Goal: Find specific page/section: Find specific page/section

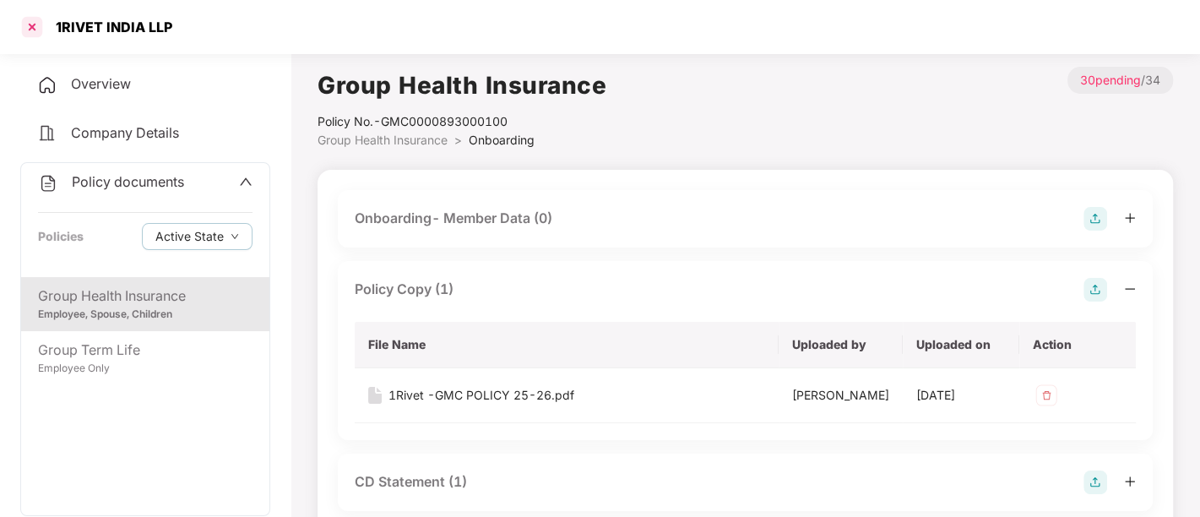
click at [34, 22] on div at bounding box center [32, 27] width 27 height 27
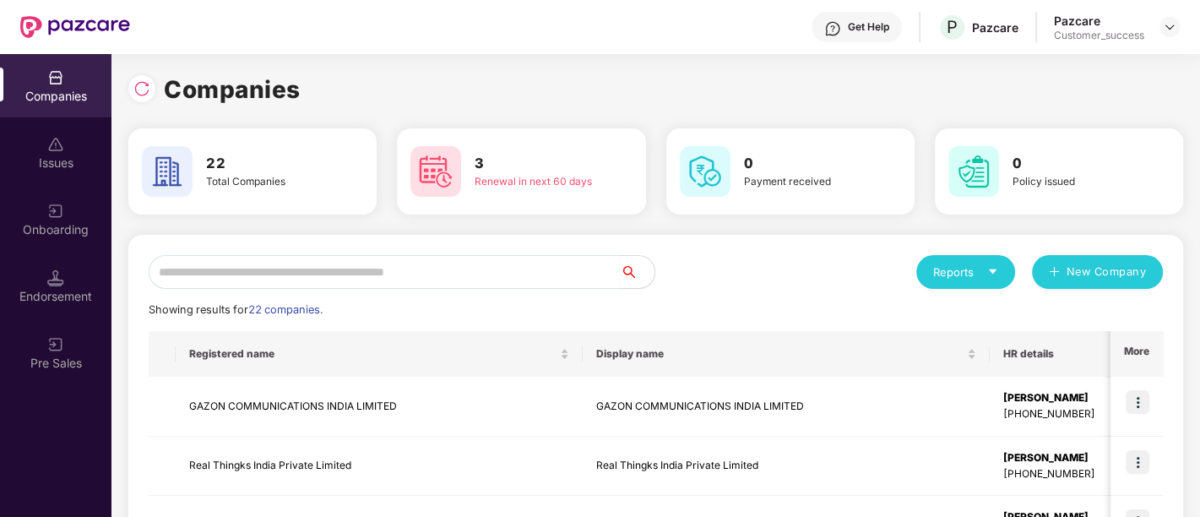
click at [182, 22] on div "Get Help P Pazcare Pazcare Customer_success" at bounding box center [655, 27] width 1050 height 54
click at [410, 273] on input "text" at bounding box center [385, 272] width 472 height 34
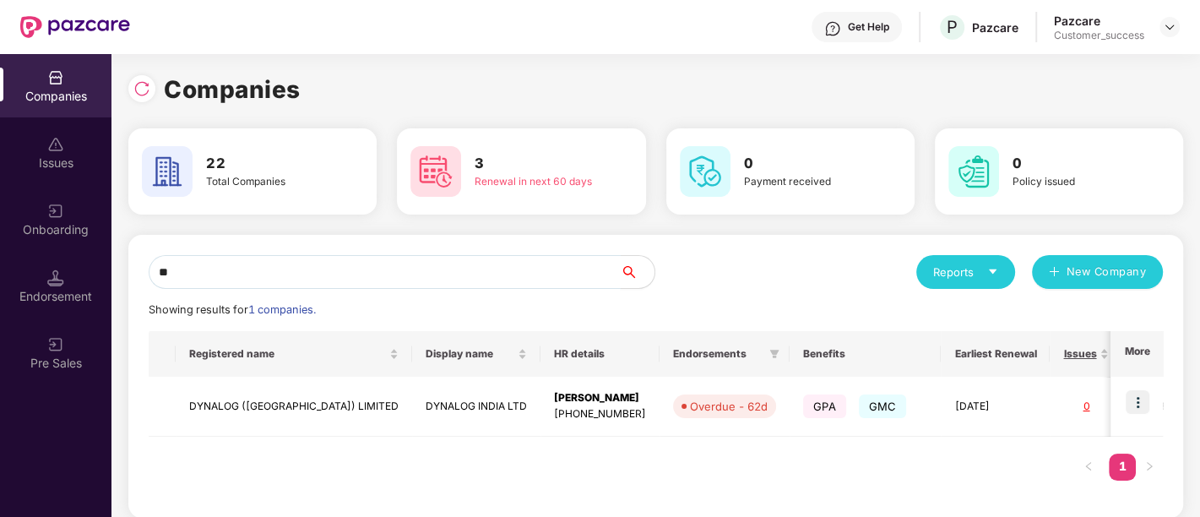
type input "*"
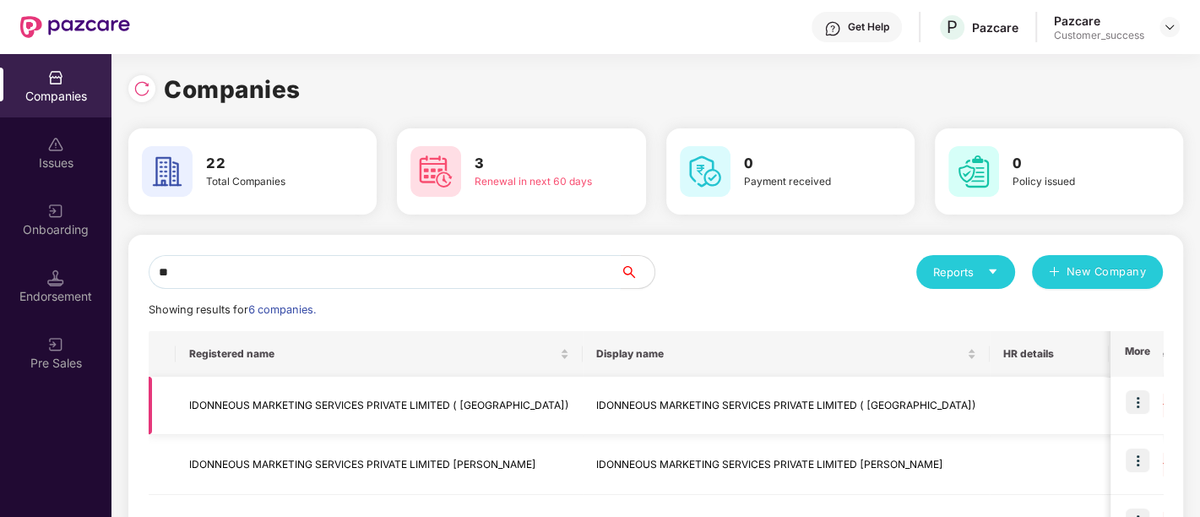
scroll to position [308, 0]
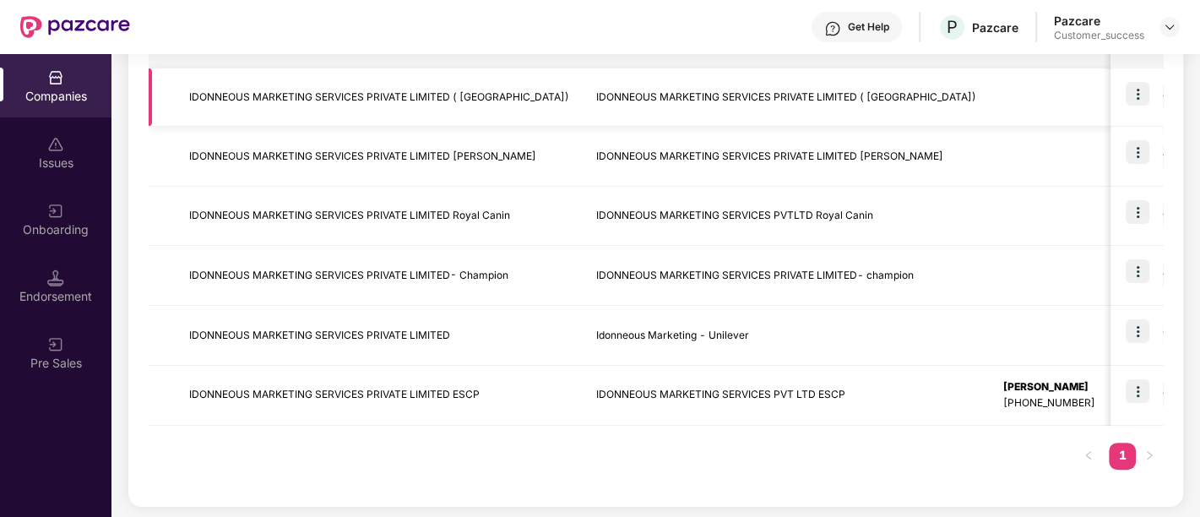
type input "**"
click at [485, 79] on td "IDONNEOUS MARKETING SERVICES PRIVATE LIMITED ( [GEOGRAPHIC_DATA])" at bounding box center [379, 97] width 407 height 58
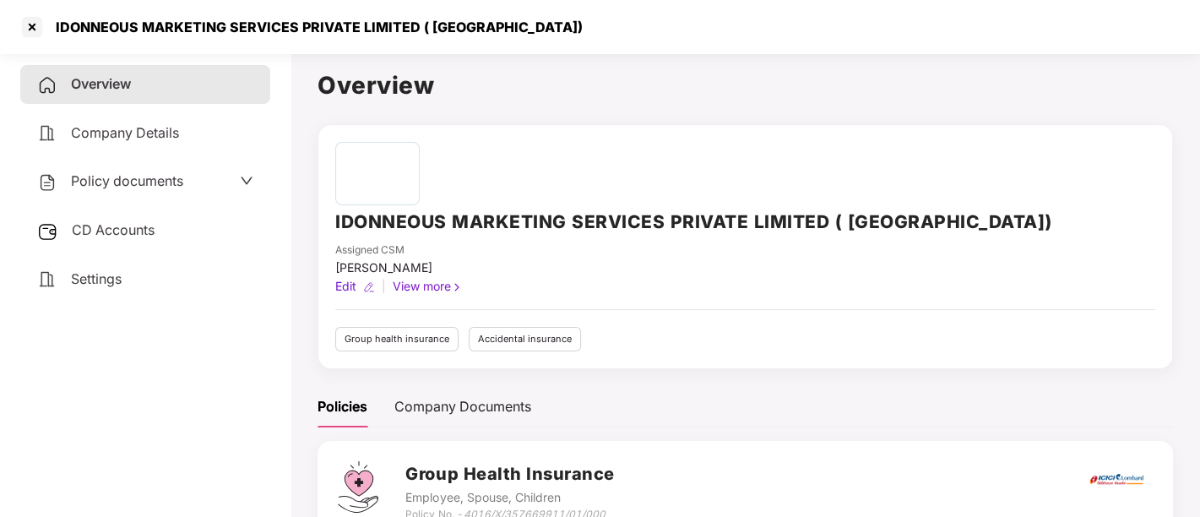
click at [100, 177] on span "Policy documents" at bounding box center [127, 180] width 112 height 17
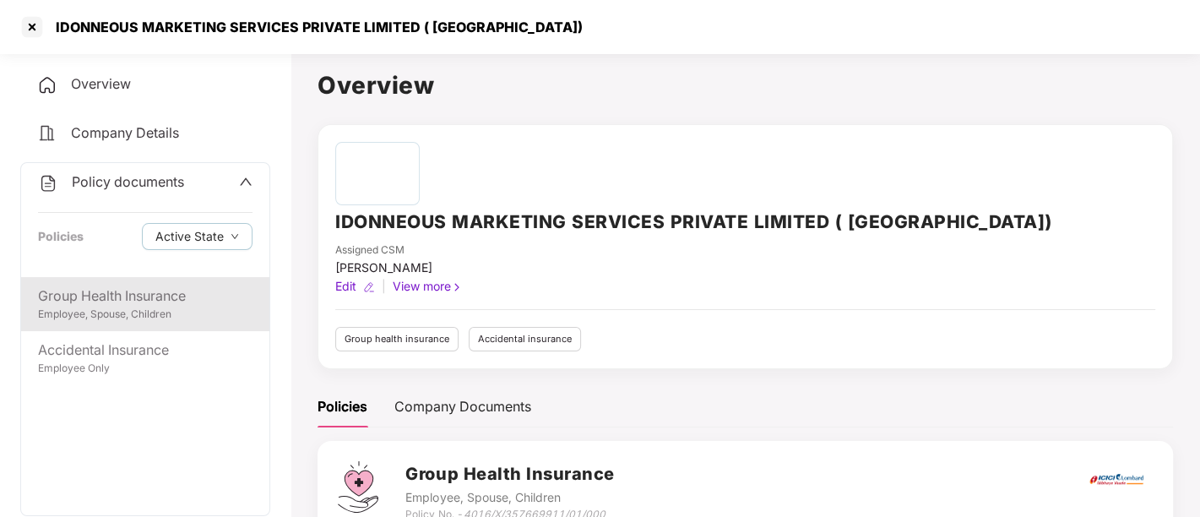
click at [130, 293] on div "Group Health Insurance" at bounding box center [145, 295] width 214 height 21
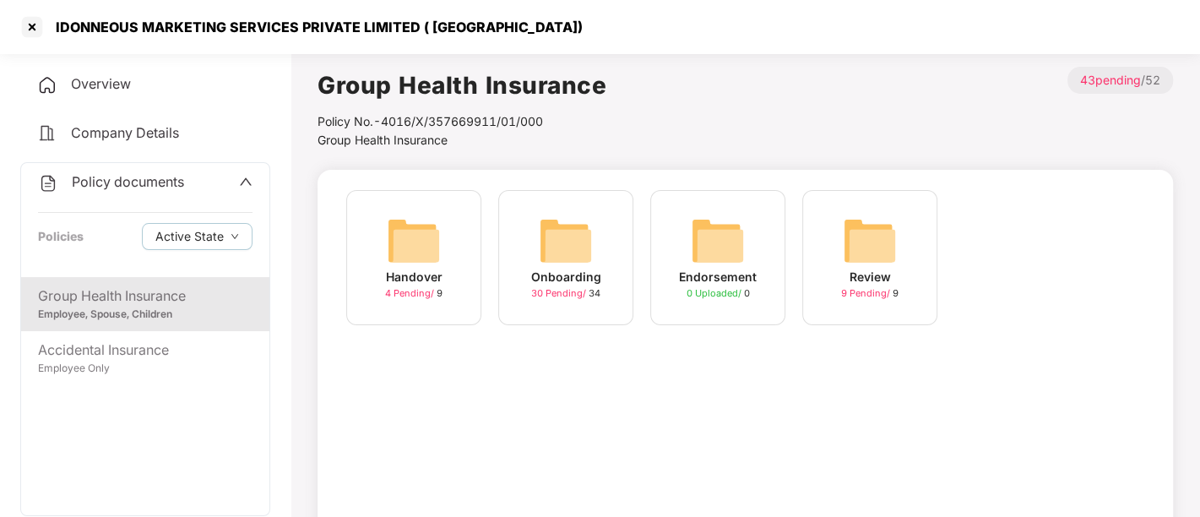
click at [571, 243] on img at bounding box center [566, 241] width 54 height 54
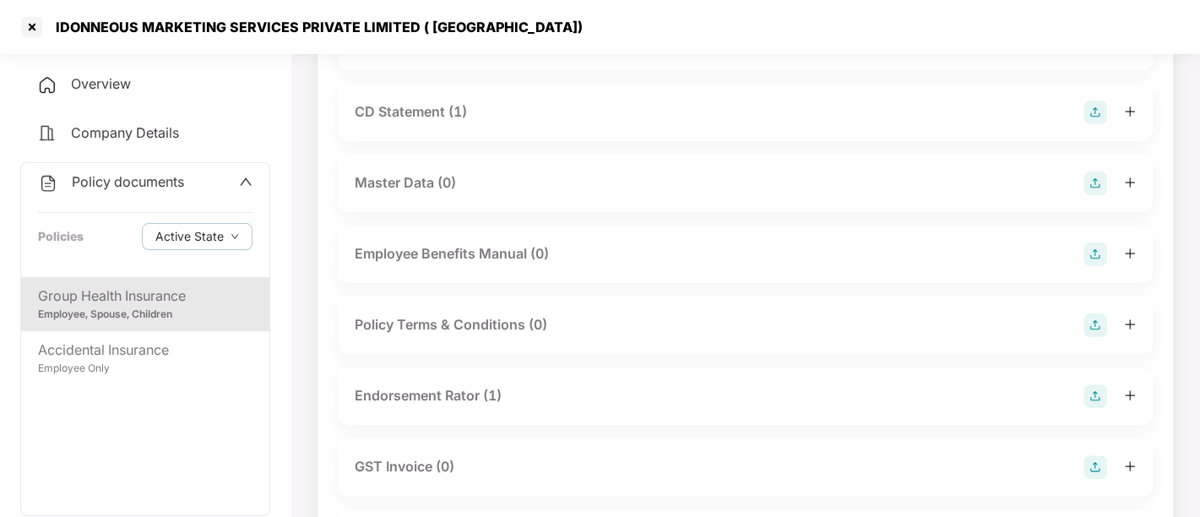
scroll to position [255, 0]
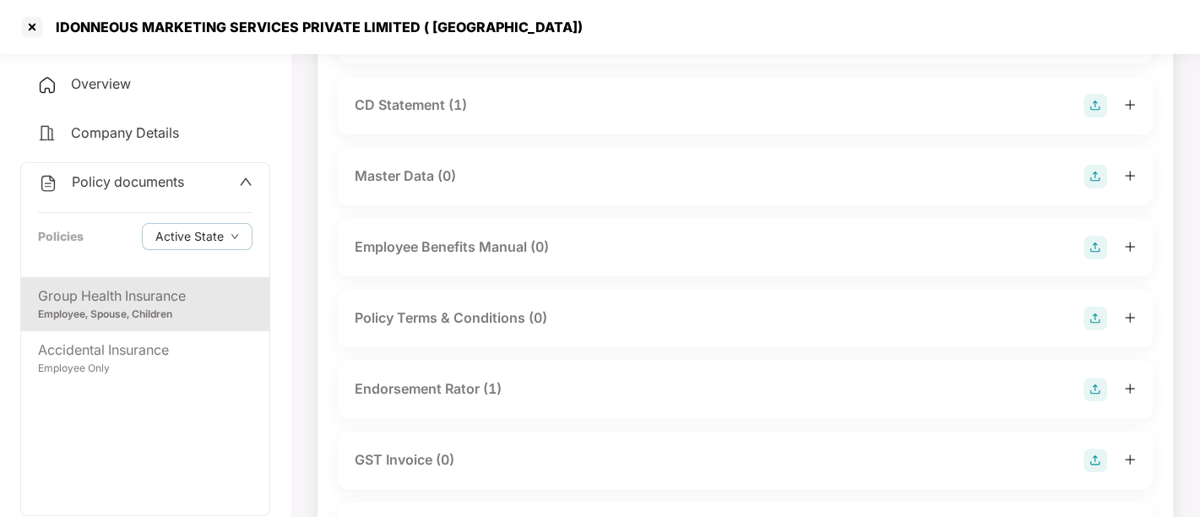
click at [554, 384] on div "Endorsement Rator (1)" at bounding box center [745, 389] width 781 height 24
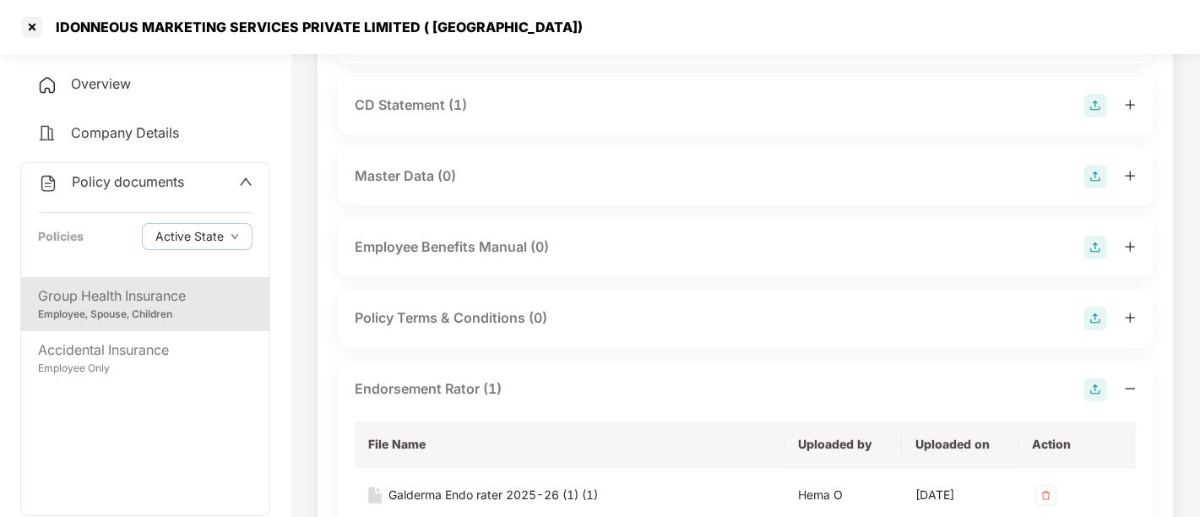
scroll to position [386, 0]
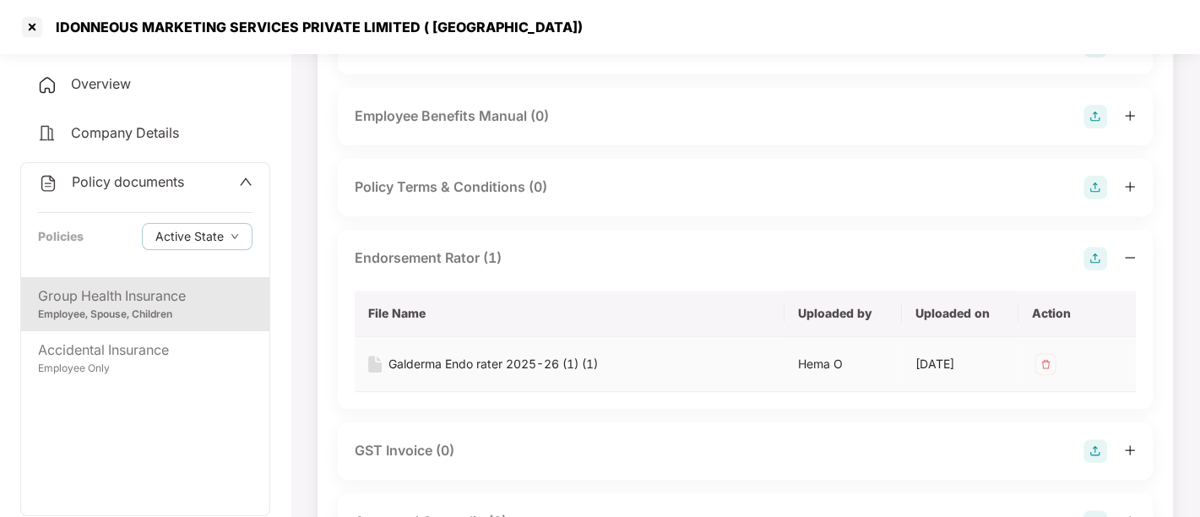
click at [481, 365] on div "Galderma Endo rater 2025-26 (1) (1)" at bounding box center [492, 364] width 209 height 19
